Goal: Task Accomplishment & Management: Manage account settings

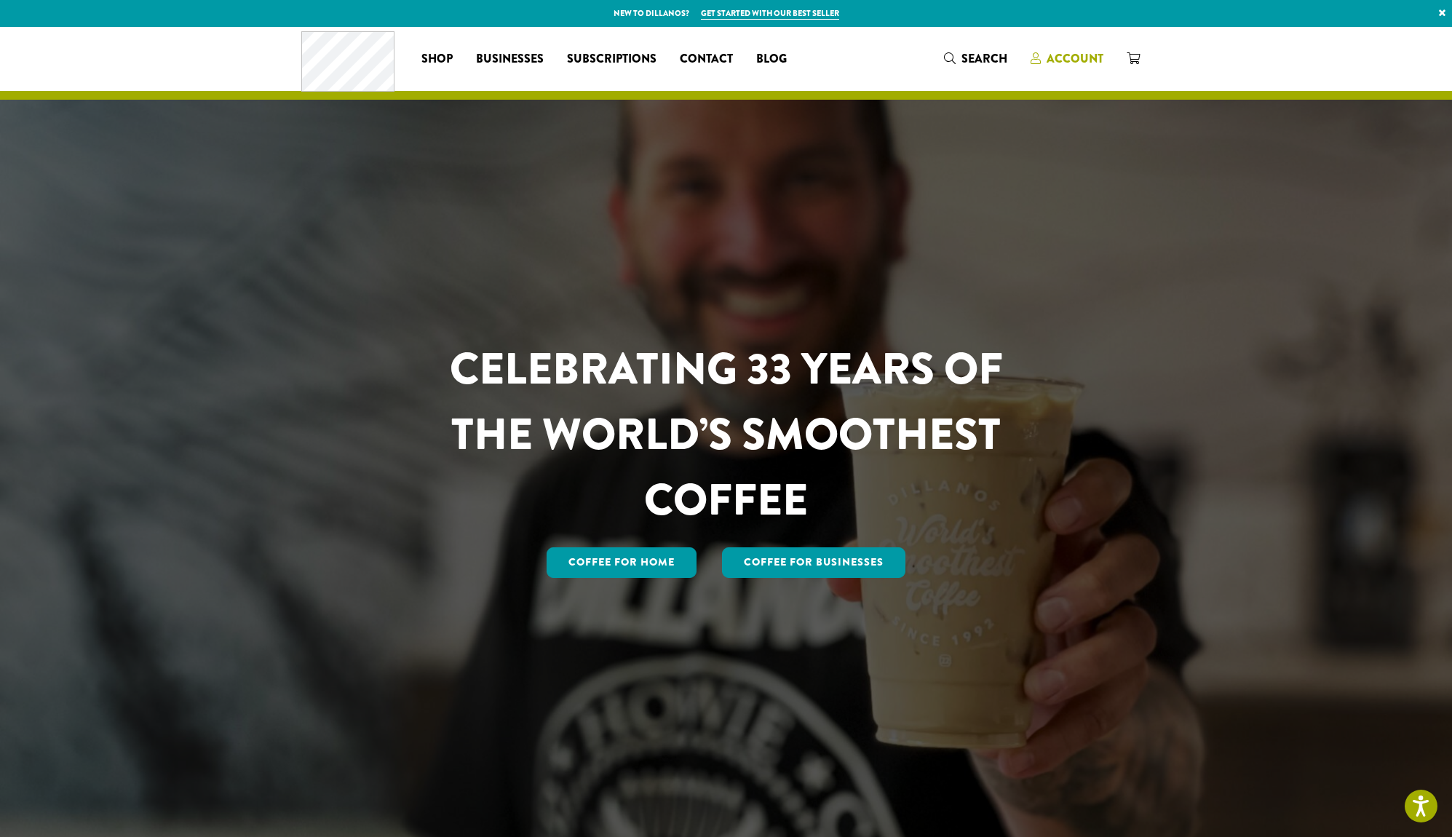
click at [1071, 60] on span "Account" at bounding box center [1075, 58] width 57 height 17
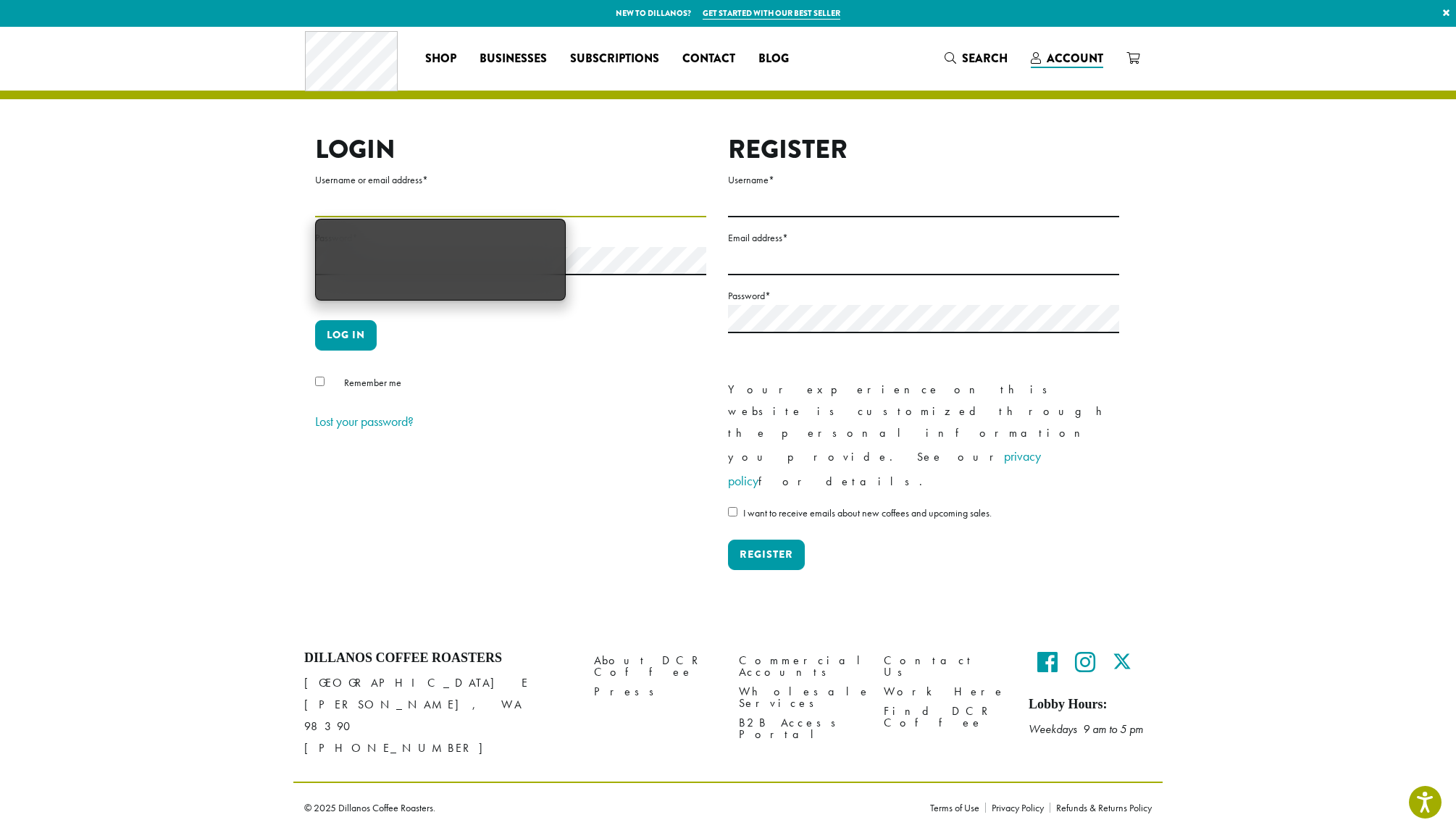
type input "**********"
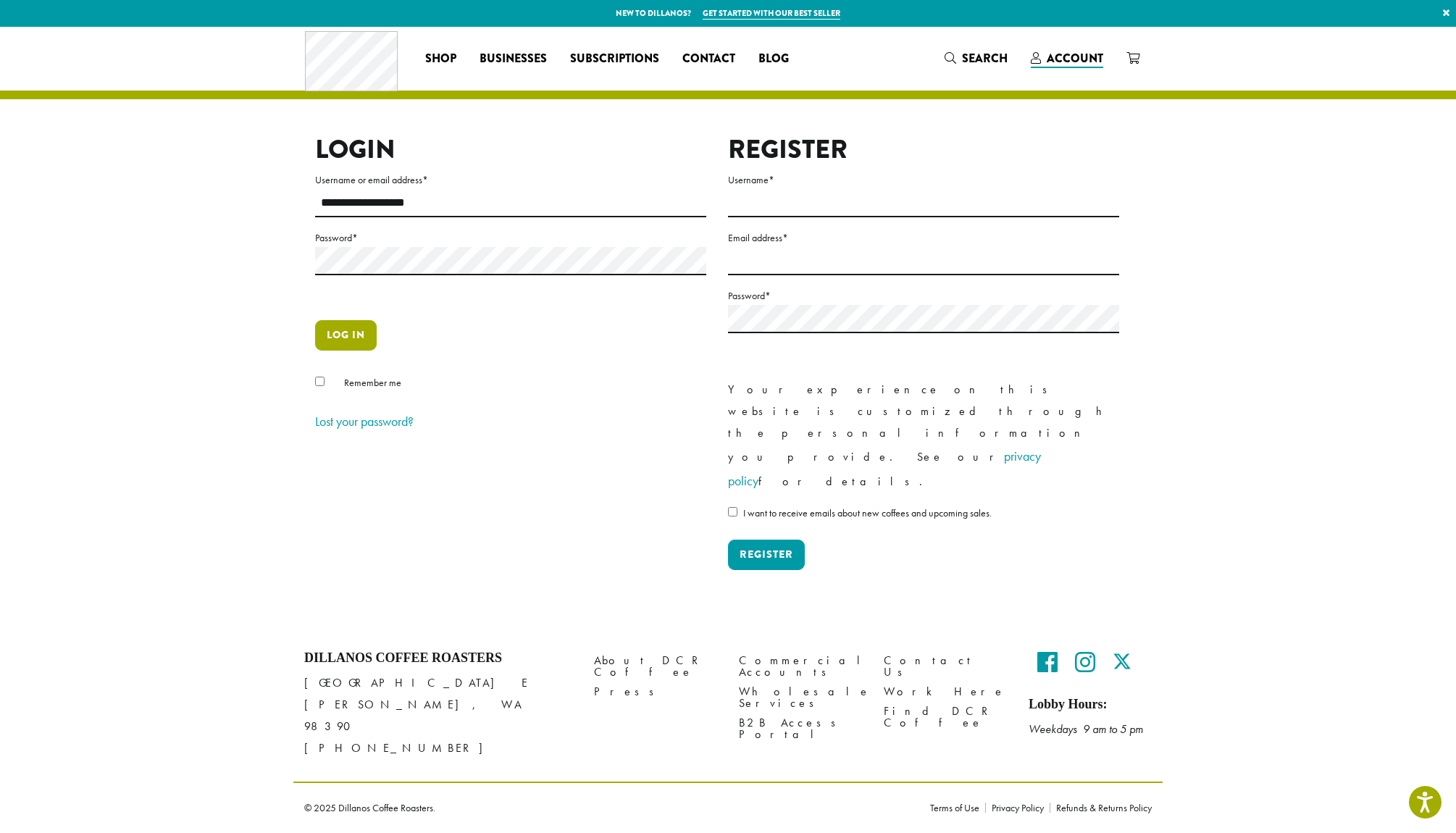
click at [334, 338] on button "Log in" at bounding box center [346, 335] width 62 height 31
